Goal: Navigation & Orientation: Understand site structure

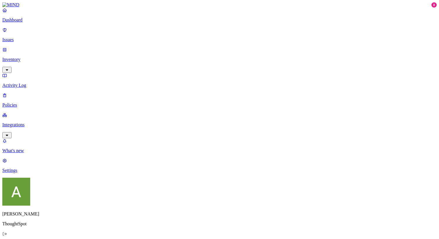
click at [19, 8] on img at bounding box center [10, 4] width 17 height 5
click at [32, 73] on link "Activity Log" at bounding box center [219, 80] width 434 height 15
click at [30, 93] on link "Policies" at bounding box center [219, 100] width 434 height 15
click at [30, 122] on p "Integrations" at bounding box center [219, 124] width 434 height 5
